Goal: Task Accomplishment & Management: Manage account settings

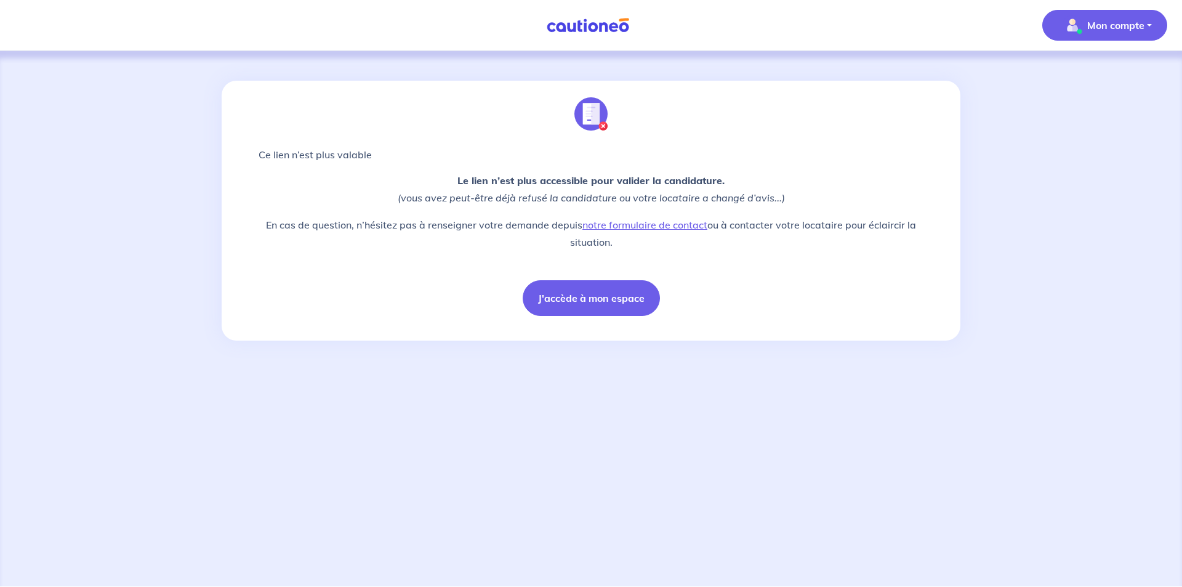
click at [1084, 28] on span "Mon compte" at bounding box center [1101, 25] width 87 height 20
click at [1072, 82] on link "Mes informations" at bounding box center [1092, 77] width 99 height 20
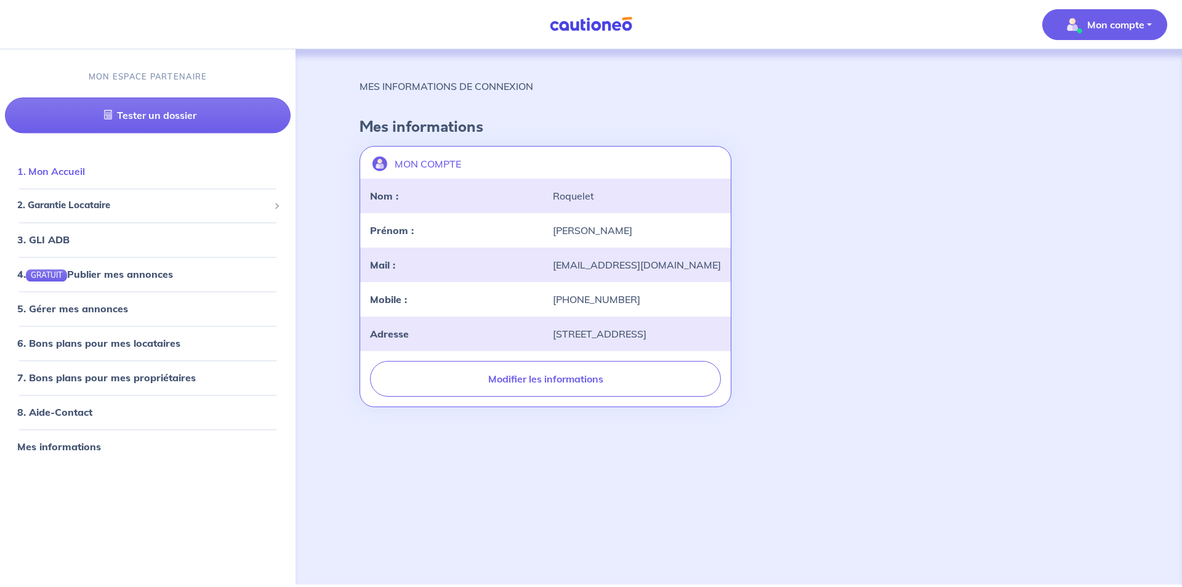
click at [73, 167] on link "1. Mon Accueil" at bounding box center [51, 172] width 68 height 12
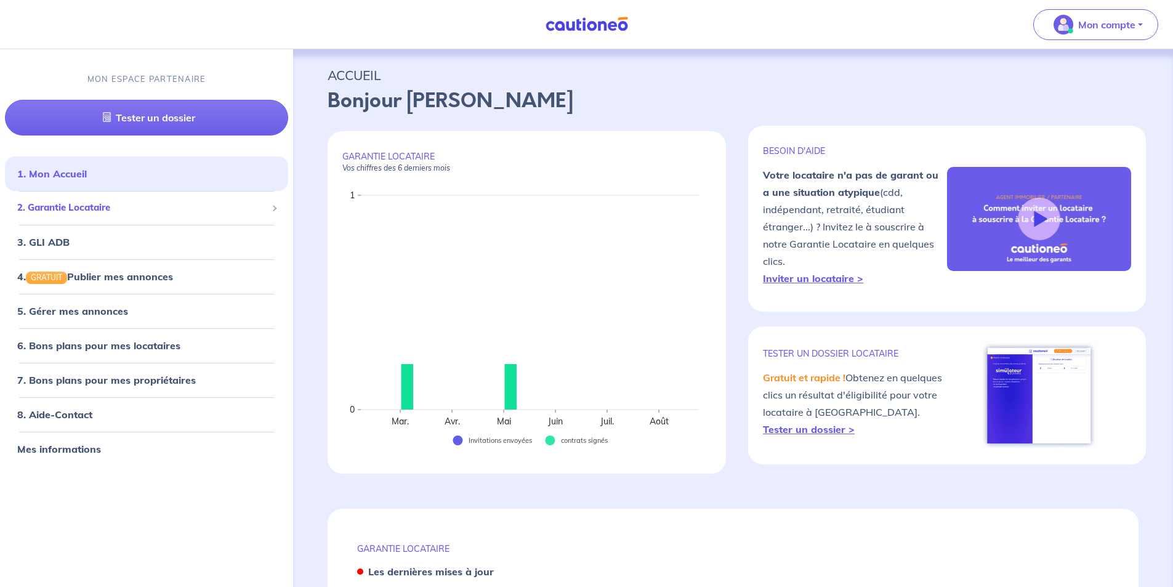
click at [76, 207] on span "2. Garantie Locataire" at bounding box center [141, 208] width 249 height 14
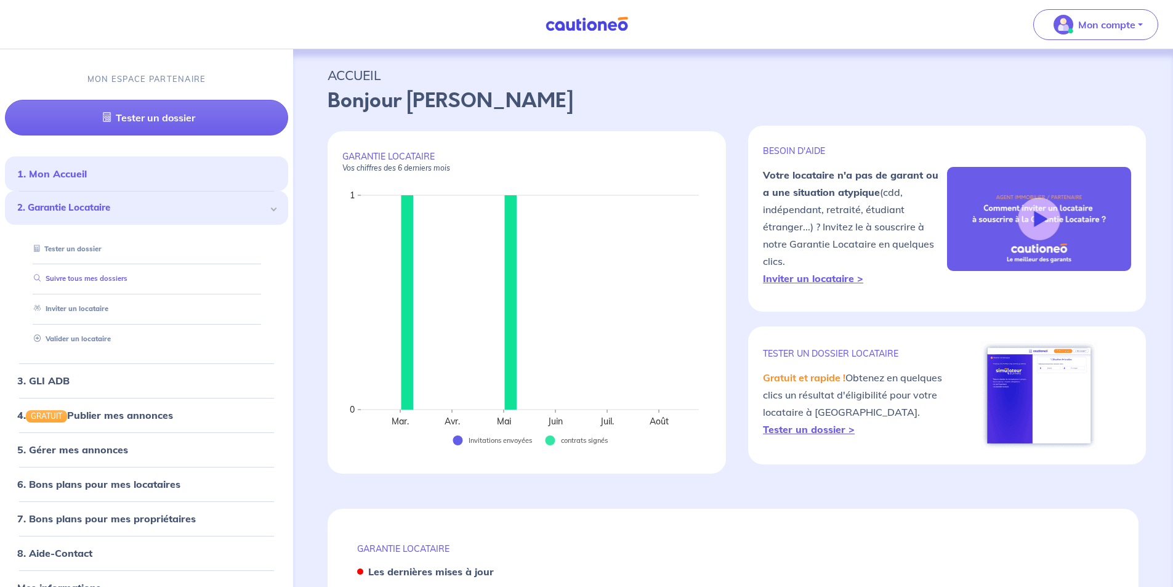
click at [106, 275] on link "Suivre tous mes dossiers" at bounding box center [78, 279] width 99 height 9
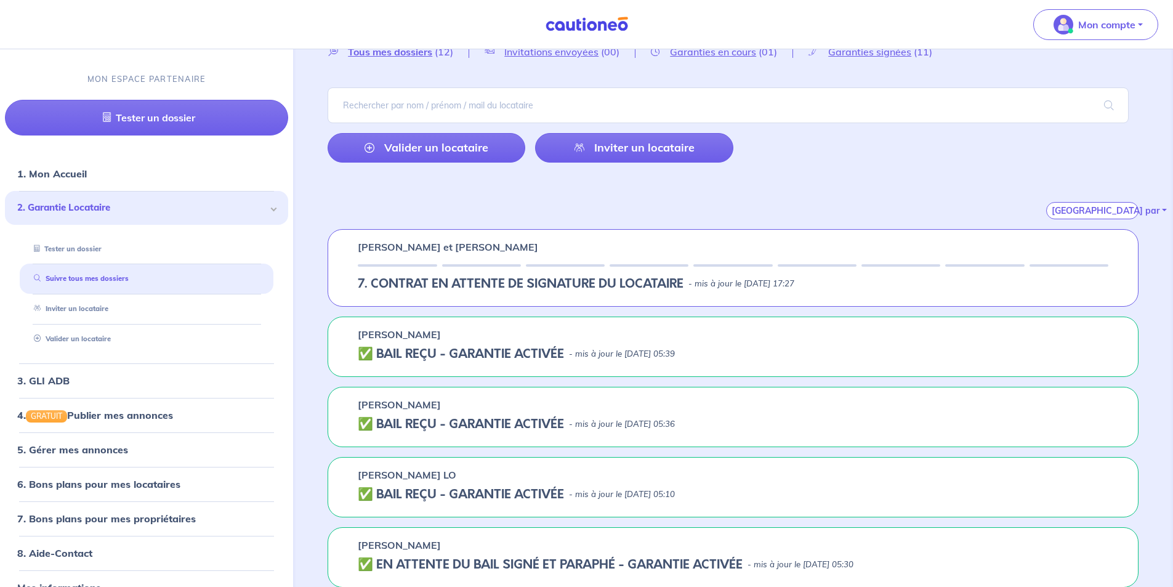
scroll to position [123, 0]
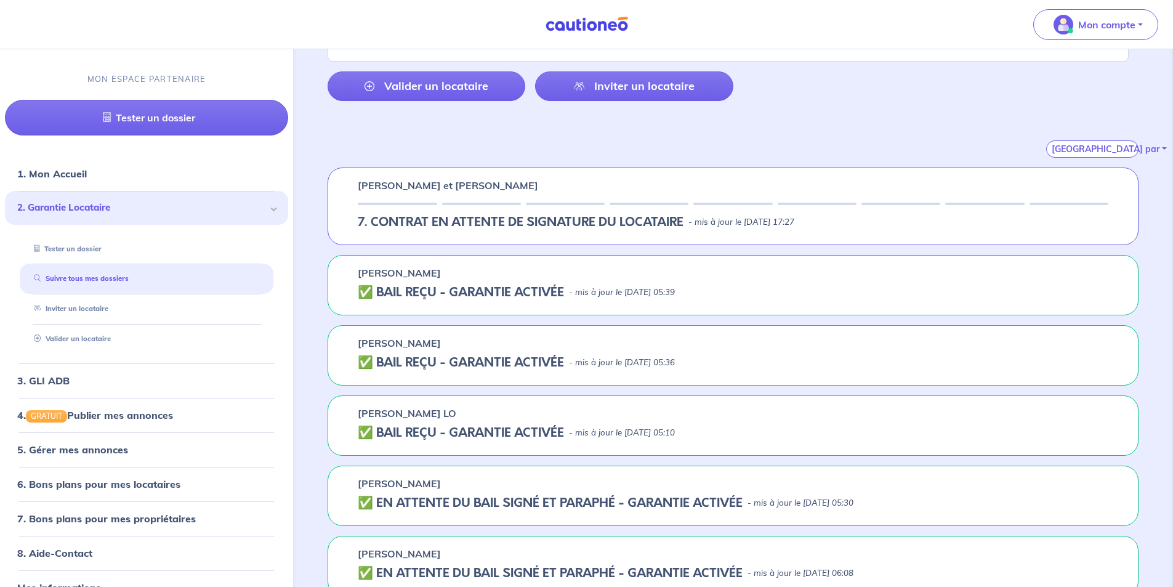
click at [511, 220] on h5 "7. CONTRAT EN ATTENTE DE SIGNATURE DU LOCATAIRE" at bounding box center [521, 222] width 326 height 15
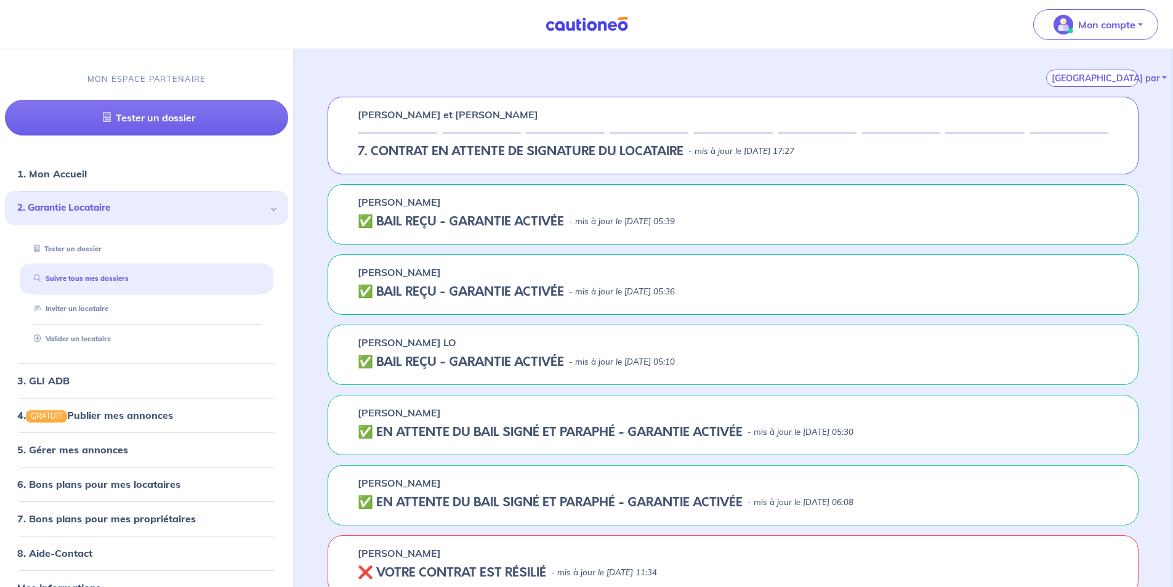
scroll to position [132, 0]
